Goal: Task Accomplishment & Management: Complete application form

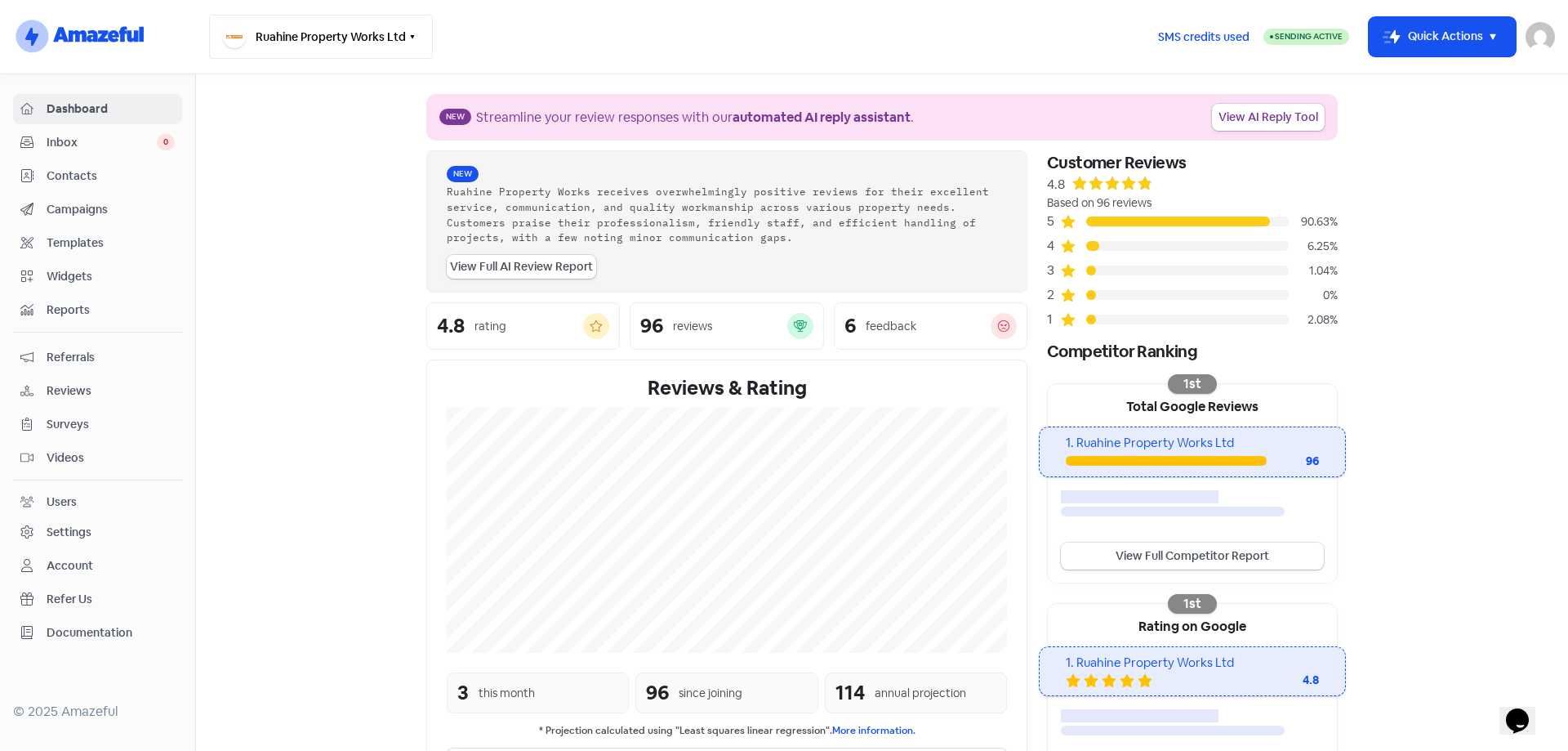
click at [366, 36] on button "Ruahine Property Works Ltd" at bounding box center [321, 36] width 224 height 44
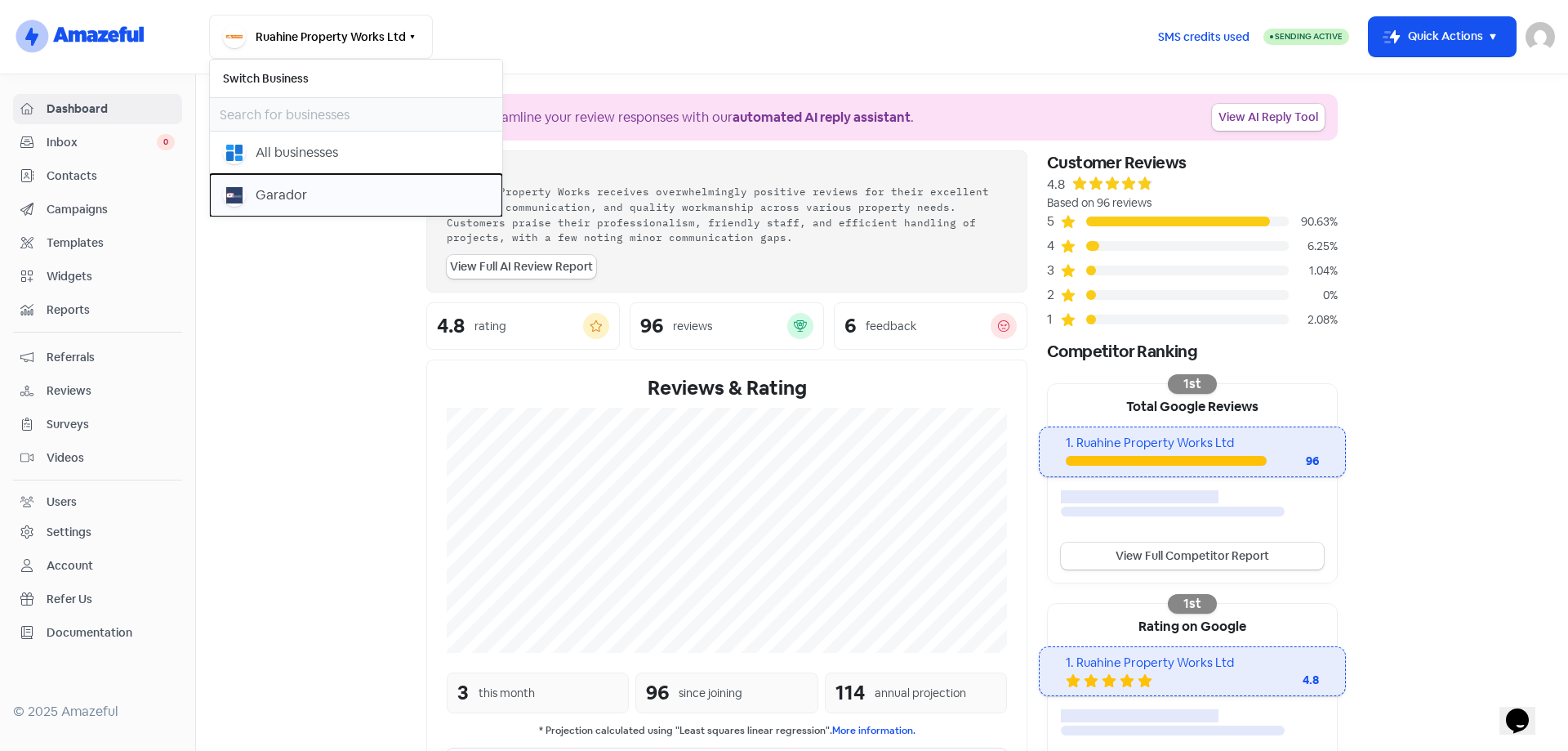
click at [271, 186] on div "Garador" at bounding box center [281, 195] width 51 height 20
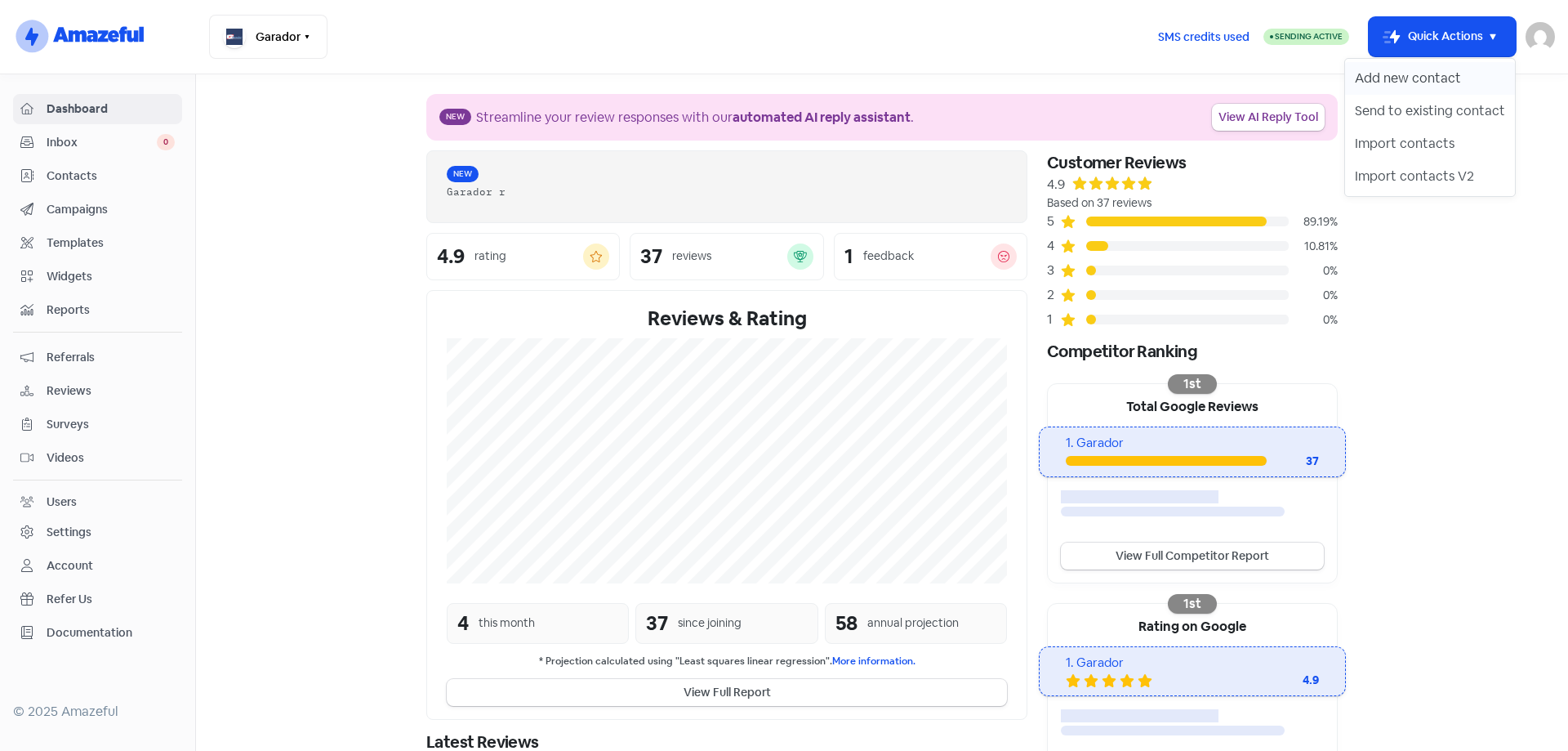
click at [1443, 84] on button "Add new contact" at bounding box center [1429, 78] width 170 height 32
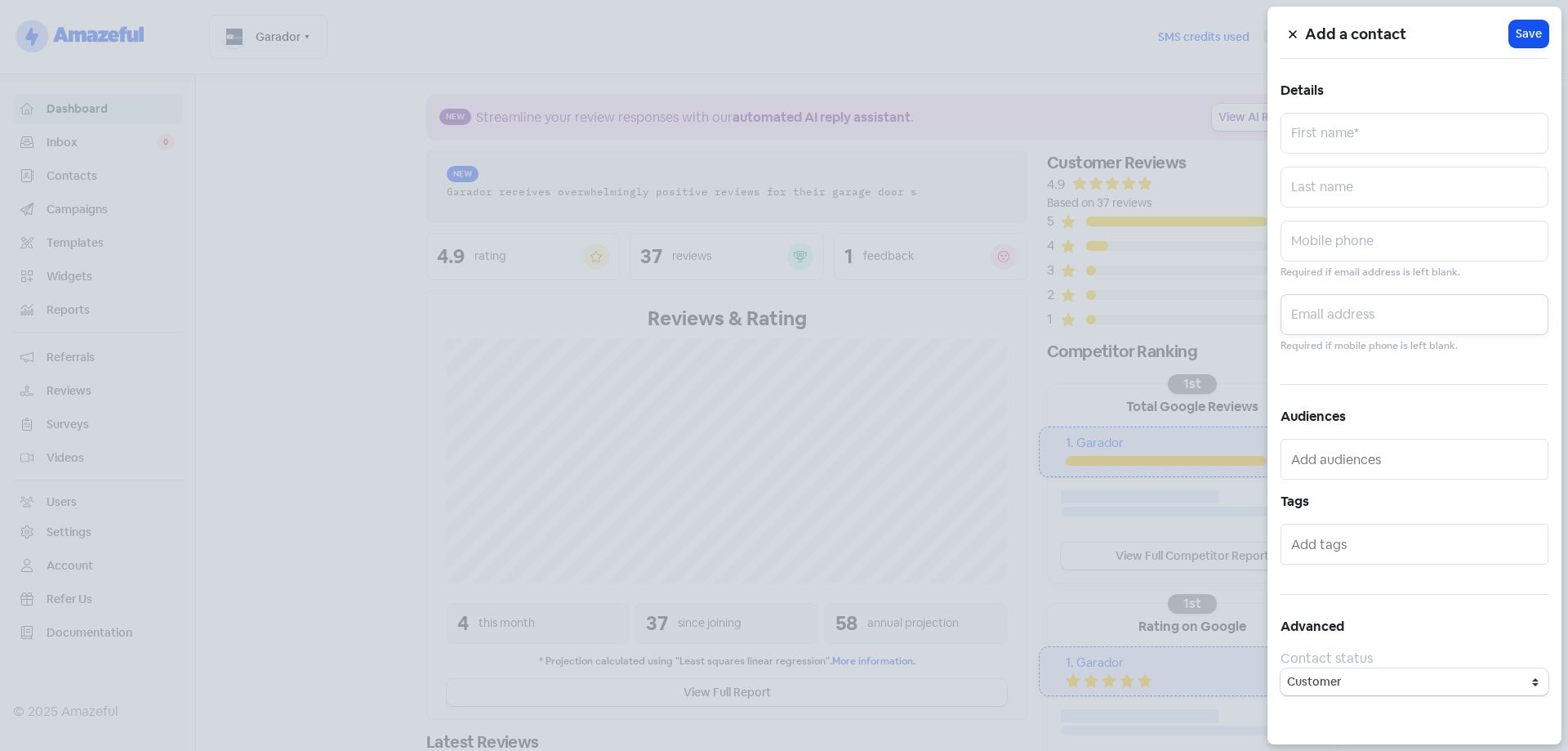
click at [1355, 327] on input "text" at bounding box center [1414, 314] width 268 height 41
paste input "[PERSON_NAME][EMAIL_ADDRESS][PERSON_NAME][DOMAIN_NAME]"
type input "[PERSON_NAME][EMAIL_ADDRESS][PERSON_NAME][DOMAIN_NAME]"
click at [1352, 128] on input "text" at bounding box center [1414, 133] width 268 height 41
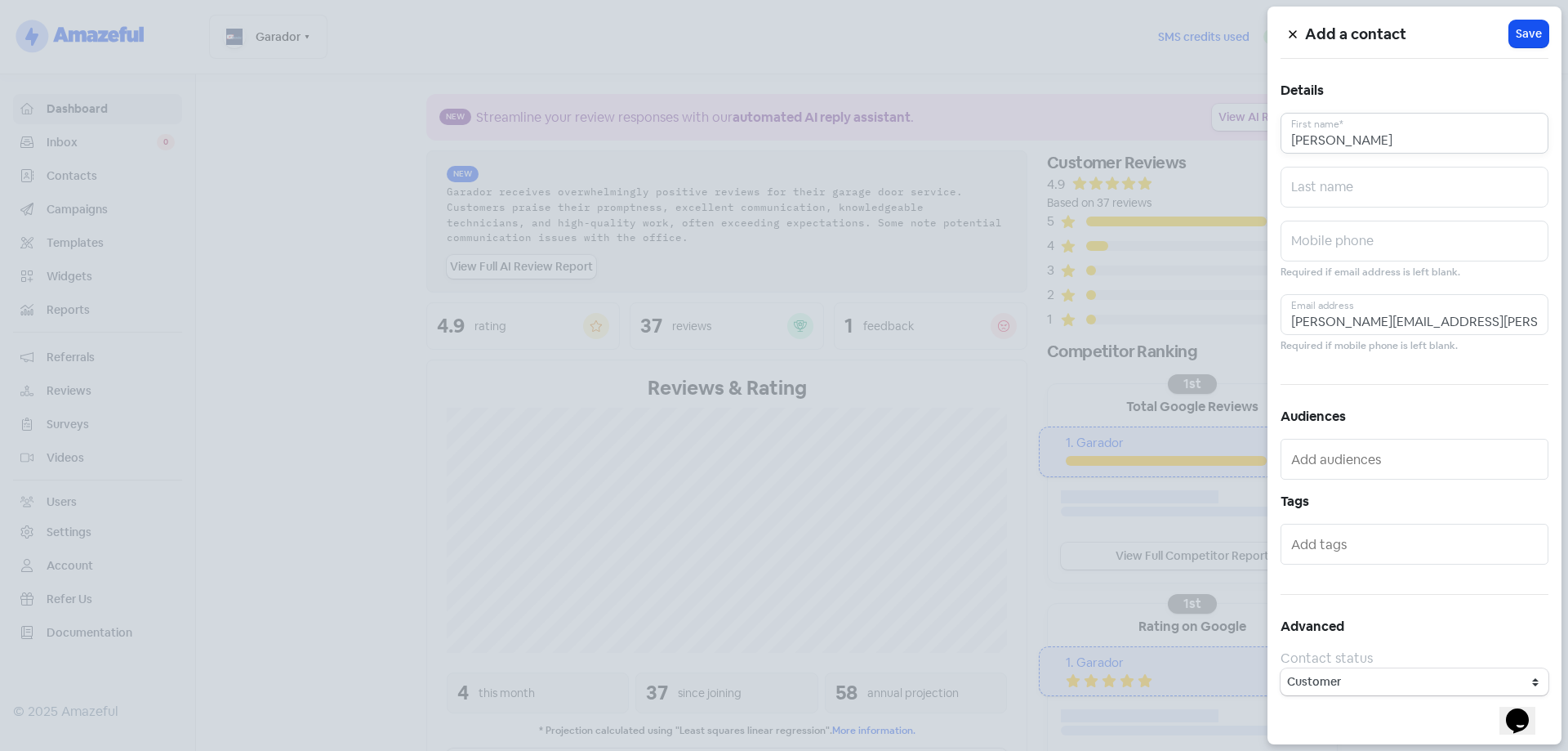
type input "[PERSON_NAME]"
type input "Dykstra"
click at [1535, 38] on span "Save" at bounding box center [1529, 34] width 27 height 17
